Goal: Task Accomplishment & Management: Use online tool/utility

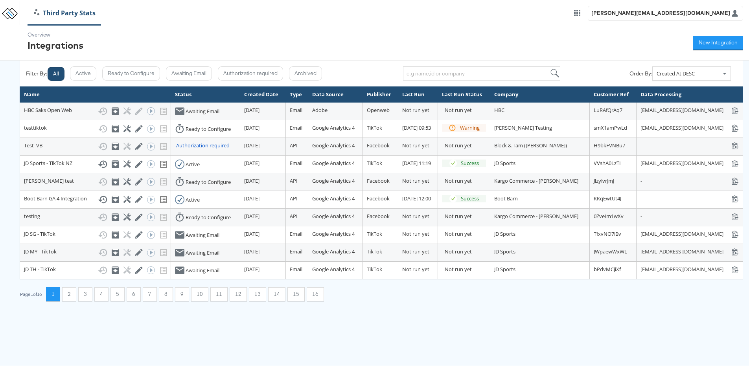
click at [189, 41] on div "Overview Integrations New Integration" at bounding box center [377, 41] width 755 height 35
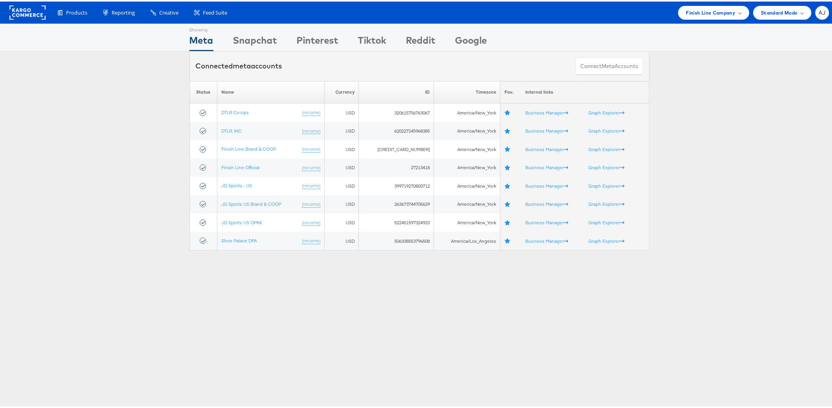
click at [65, 173] on div "Please Wait Loading Accounts .... Status Name Currency ID Timezone Fav. Interna…" at bounding box center [419, 164] width 839 height 170
click at [701, 13] on span "Finish Line Company" at bounding box center [711, 11] width 50 height 8
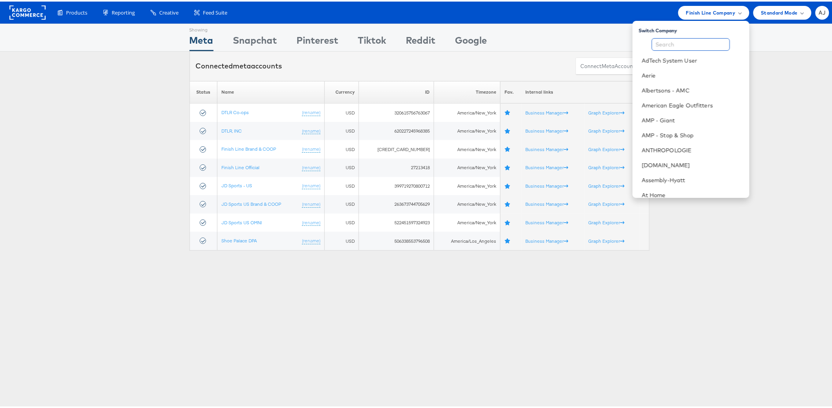
click at [658, 45] on input "text" at bounding box center [691, 43] width 78 height 13
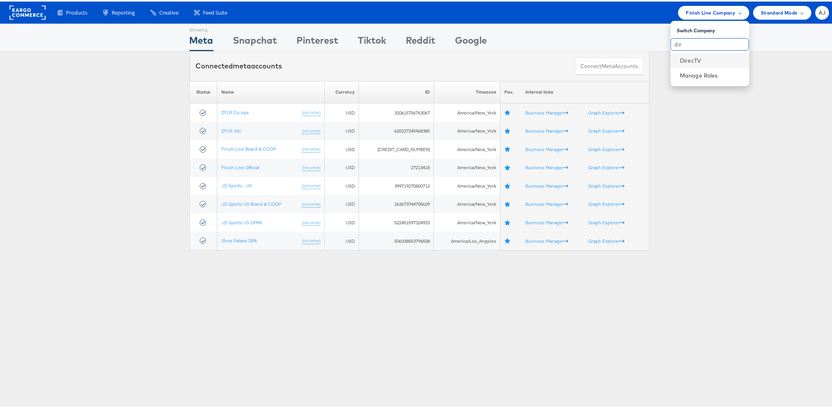
type input "dir"
click at [672, 57] on li "DirecTV" at bounding box center [710, 59] width 79 height 15
click at [688, 60] on link "DirecTV" at bounding box center [711, 59] width 63 height 8
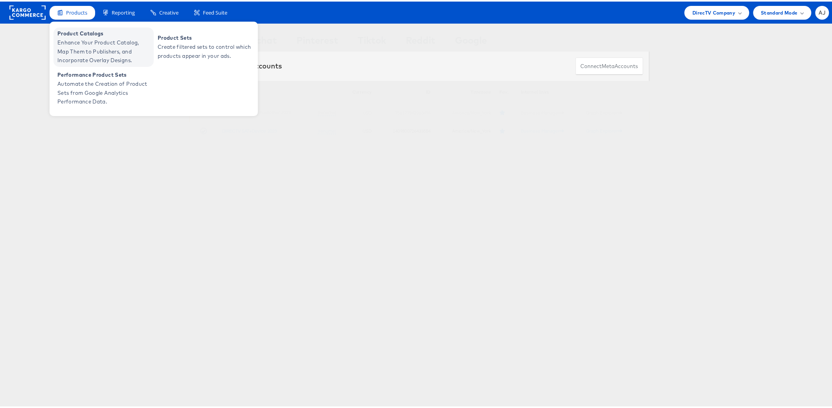
click at [74, 39] on span "Enhance Your Product Catalog, Map Them to Publishers, and Incorporate Overlay D…" at bounding box center [104, 50] width 94 height 27
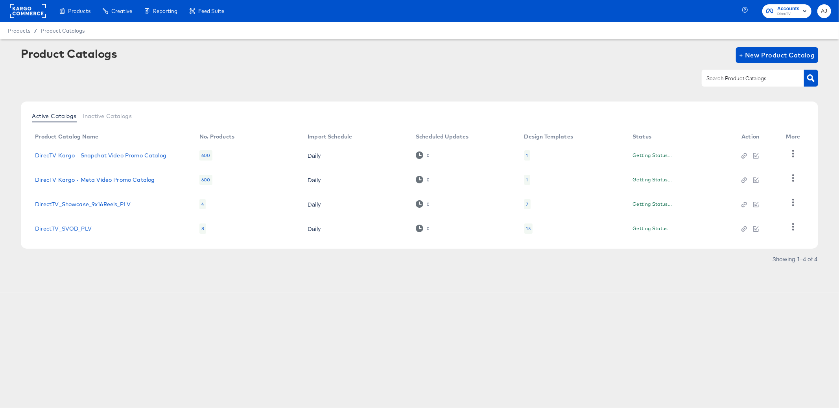
click at [262, 87] on div "Product Catalogs + New Product Catalog" at bounding box center [419, 71] width 797 height 48
click at [128, 307] on div "Products Creative Reporting Feed Suite Accounts DirecTV AJ Products / Product C…" at bounding box center [419, 204] width 839 height 408
click at [620, 326] on div "Products Creative Reporting Feed Suite Accounts DirecTV AJ Products / Product C…" at bounding box center [419, 204] width 839 height 408
click at [793, 178] on icon "button" at bounding box center [792, 177] width 7 height 7
click at [604, 291] on article "Product Catalogs + New Product Catalog Active Catalogs Inactive Catalogs Produc…" at bounding box center [419, 165] width 839 height 253
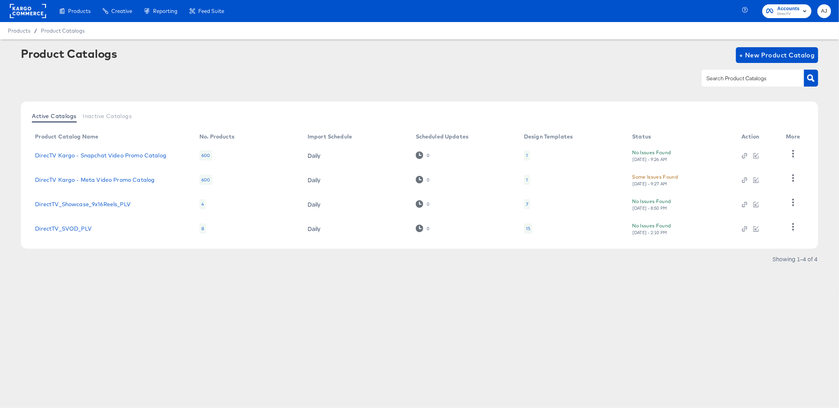
click at [200, 278] on article "Product Catalogs + New Product Catalog Active Catalogs Inactive Catalogs Produc…" at bounding box center [419, 165] width 839 height 253
click at [299, 326] on div "Products Products Product Catalogs Enhance Your Product Catalog, Map Them to Pu…" at bounding box center [419, 204] width 839 height 408
click at [662, 177] on div "Some Issues Found" at bounding box center [655, 177] width 46 height 8
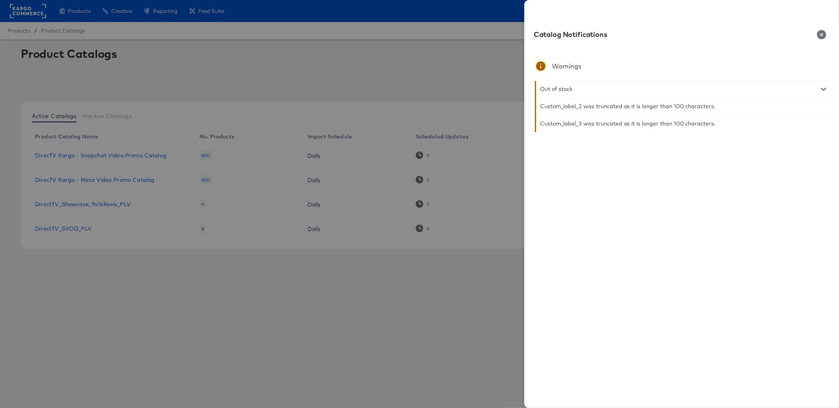
drag, startPoint x: 821, startPoint y: 33, endPoint x: 818, endPoint y: 44, distance: 11.0
click at [822, 33] on icon "button" at bounding box center [821, 34] width 9 height 9
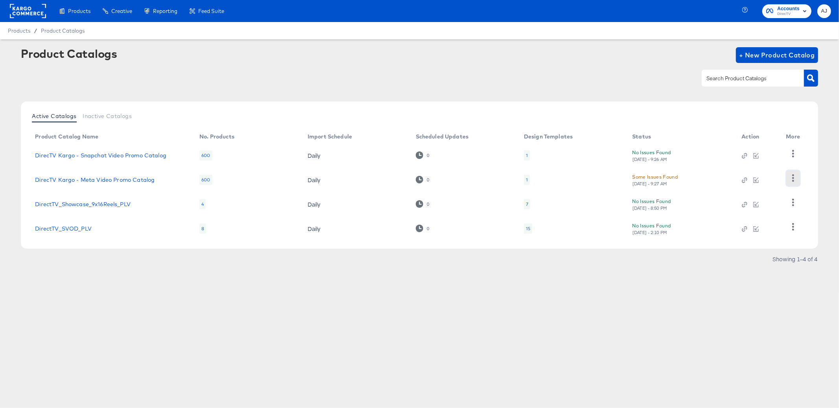
click at [794, 179] on icon "button" at bounding box center [792, 177] width 7 height 7
click at [747, 192] on div "Business Manager" at bounding box center [760, 190] width 79 height 13
click at [688, 312] on div "Products Products Product Catalogs Enhance Your Product Catalog, Map Them to Pu…" at bounding box center [419, 204] width 839 height 408
click at [747, 178] on icon "button" at bounding box center [746, 179] width 4 height 4
